Goal: Information Seeking & Learning: Learn about a topic

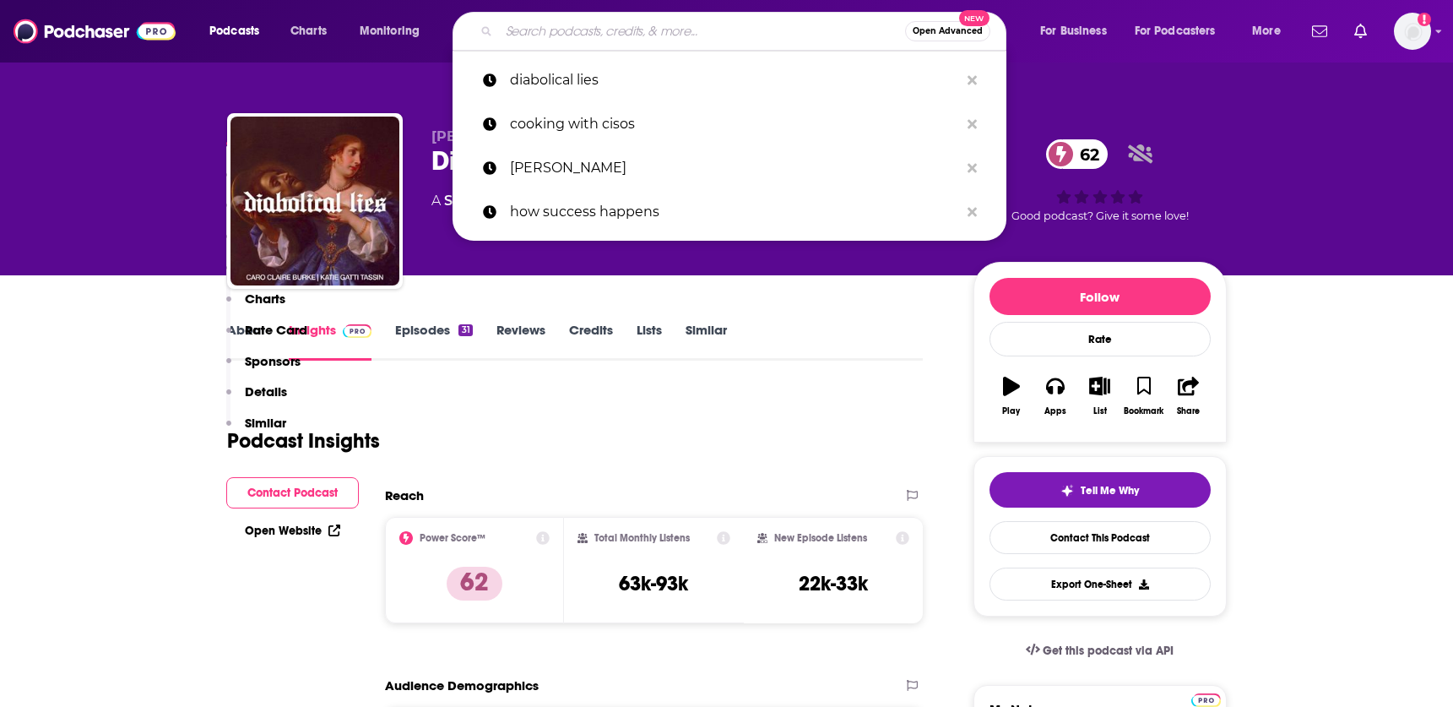
click at [548, 32] on input "Search podcasts, credits, & more..." at bounding box center [702, 31] width 406 height 27
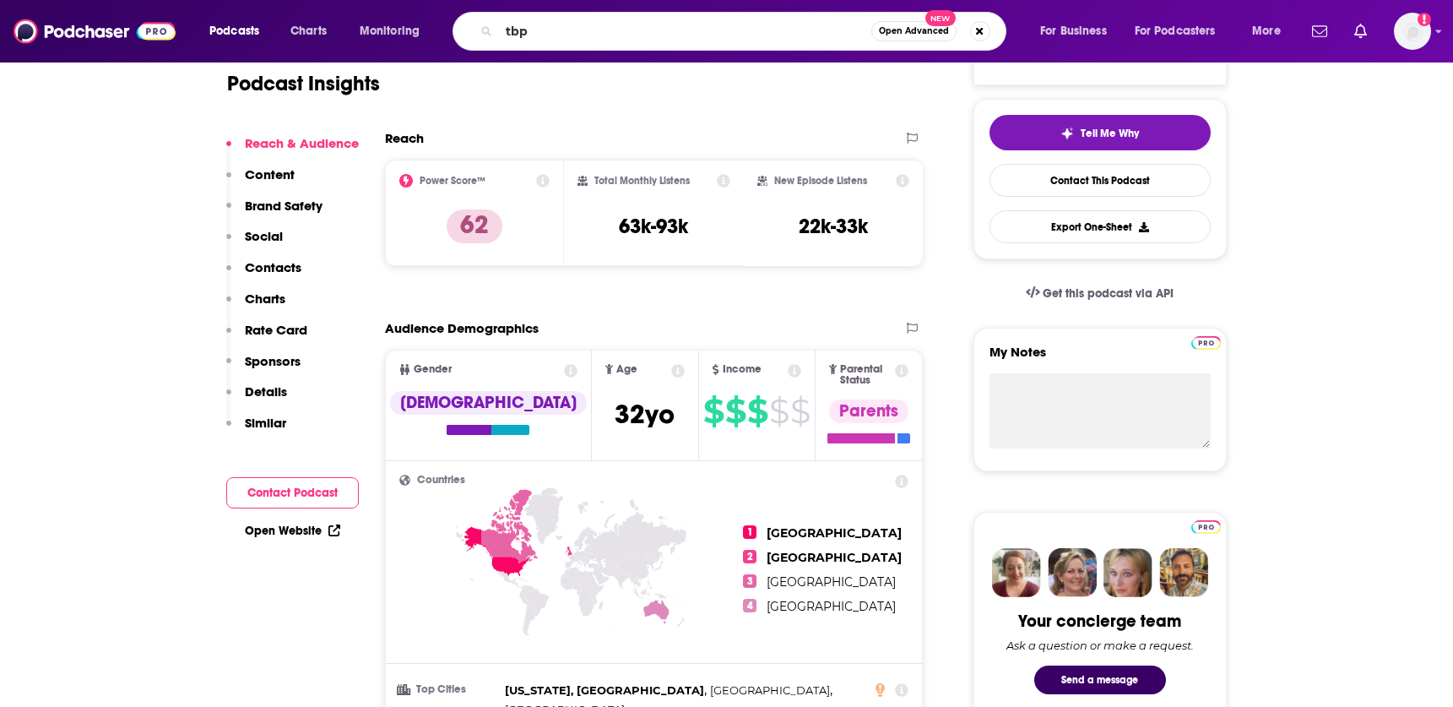
type input "tbpn"
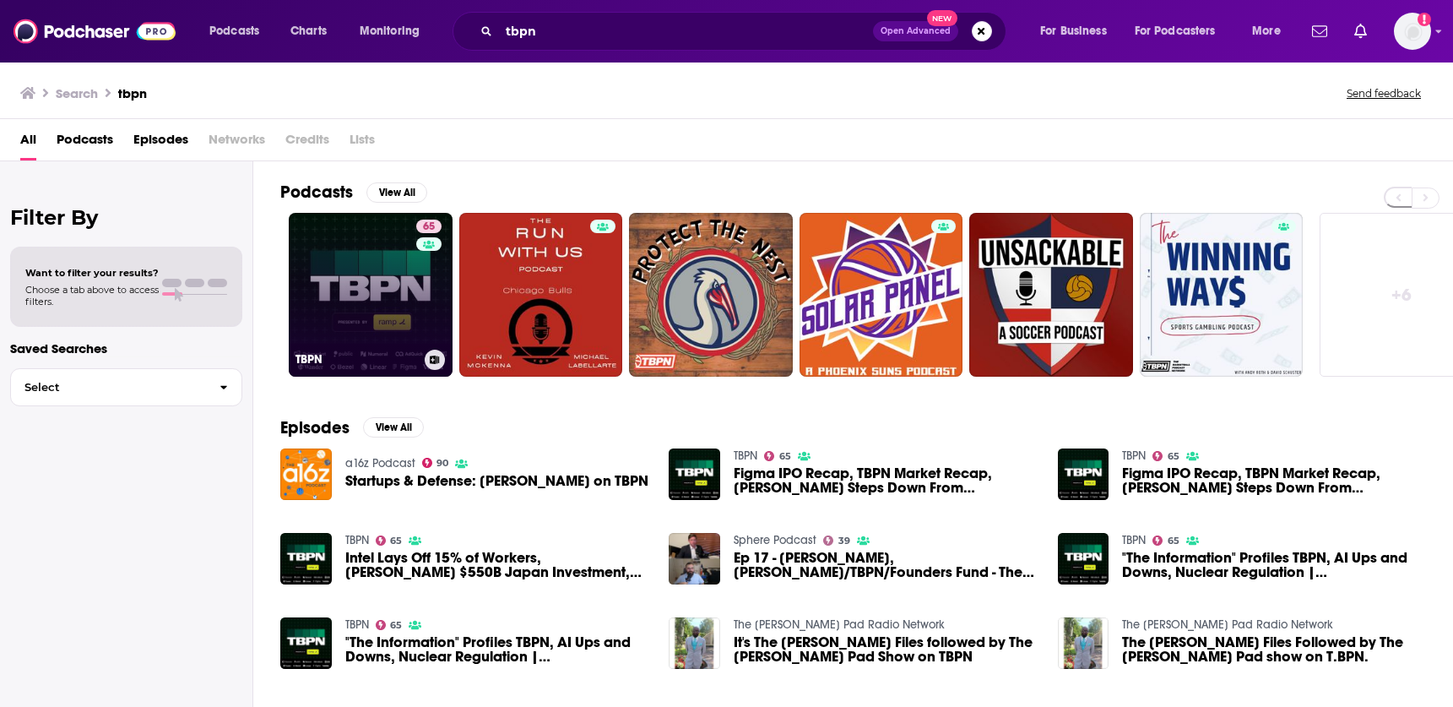
click at [314, 259] on link "65 TBPN" at bounding box center [371, 295] width 164 height 164
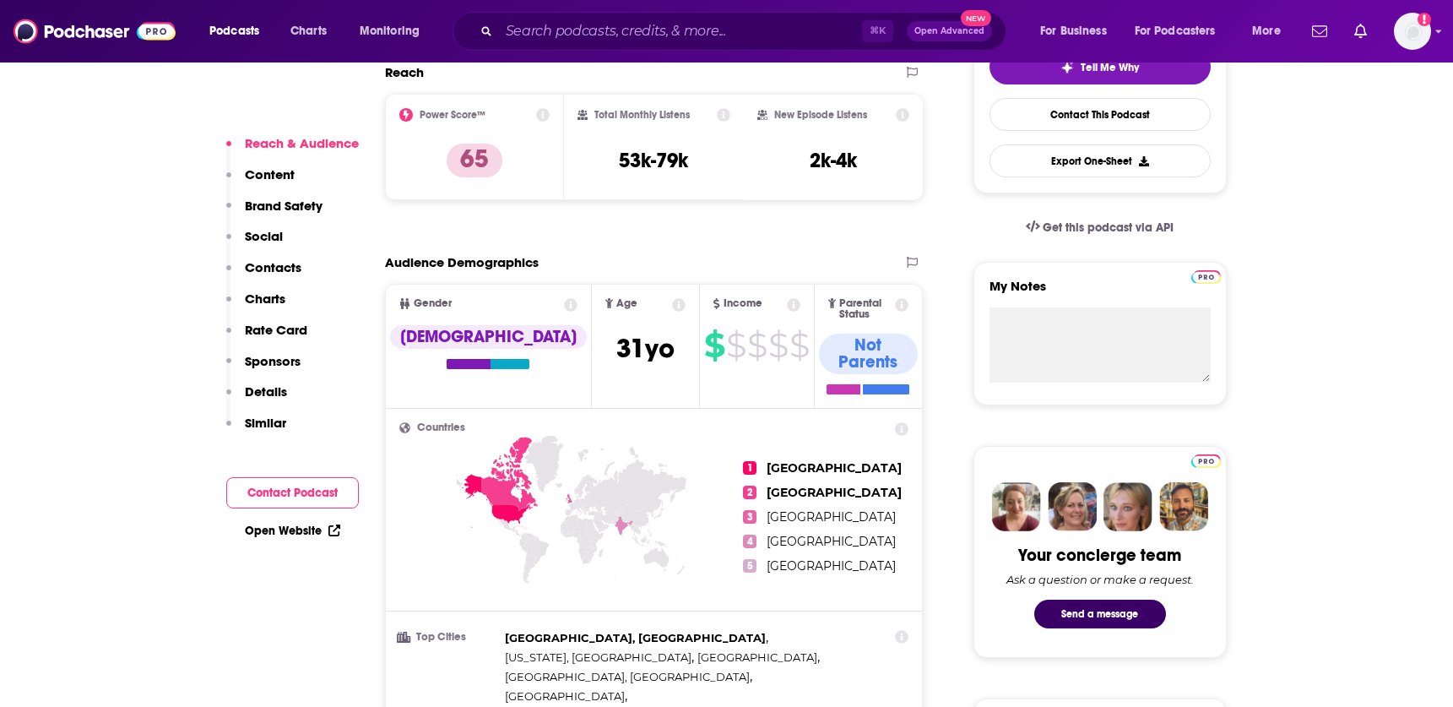
scroll to position [675, 0]
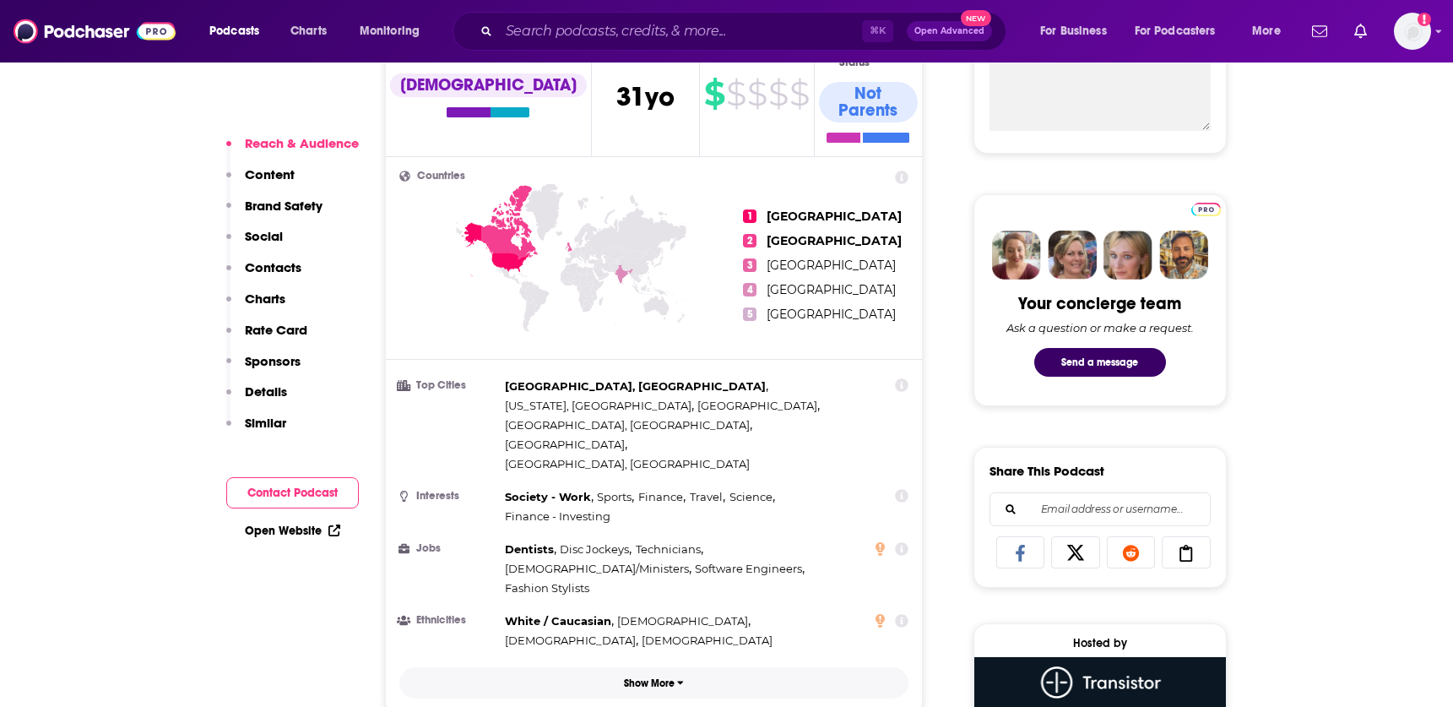
click at [677, 677] on icon "button" at bounding box center [680, 682] width 7 height 10
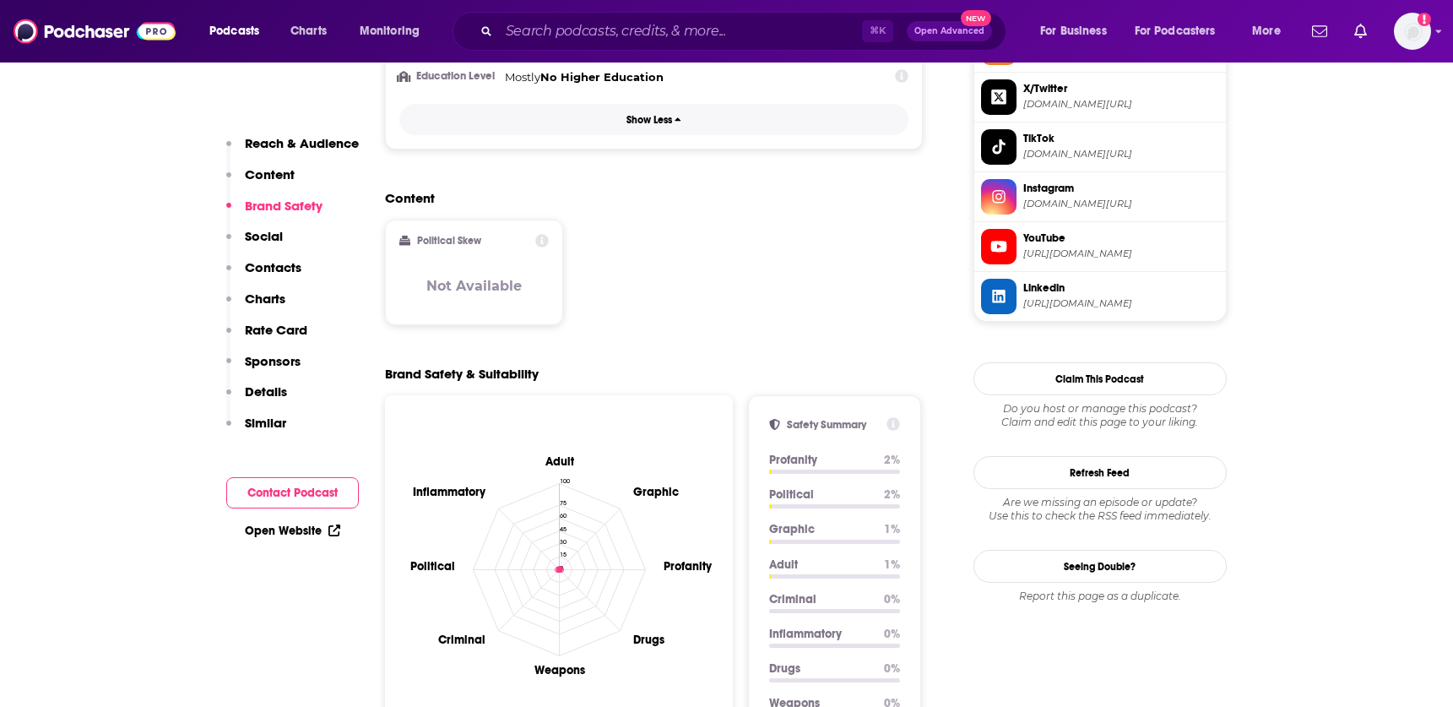
scroll to position [1469, 0]
